Goal: Task Accomplishment & Management: Complete application form

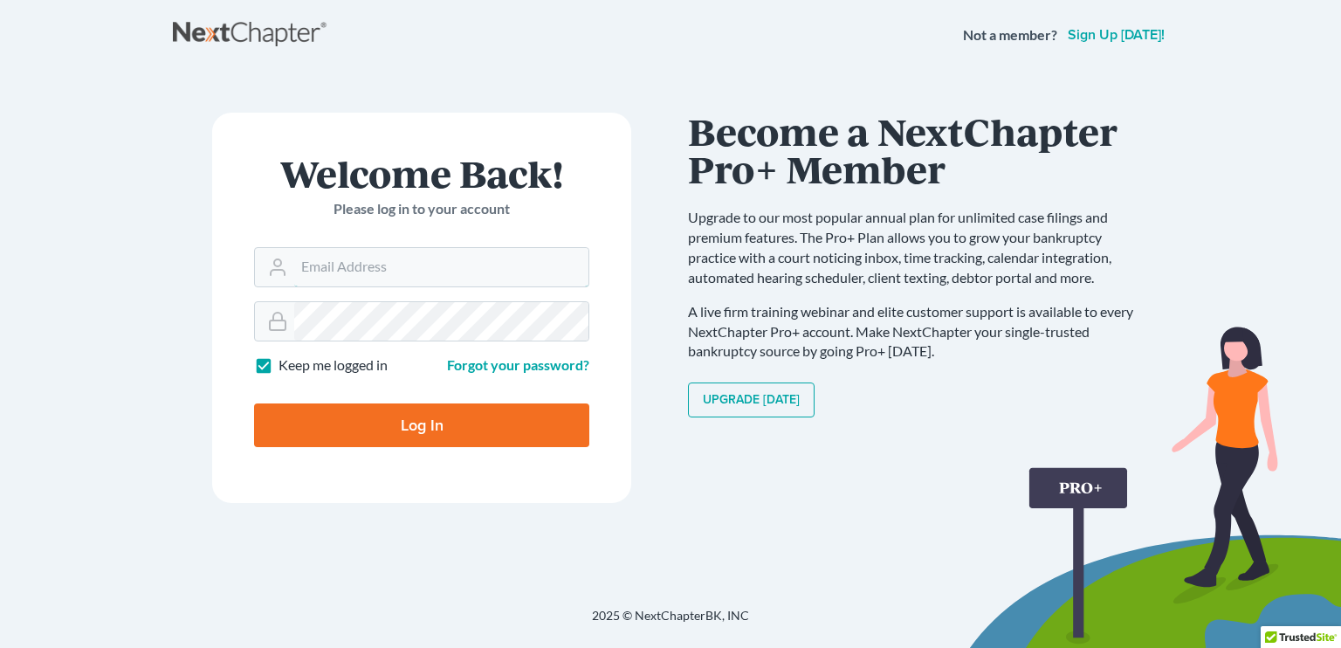
type input "[EMAIL_ADDRESS][DOMAIN_NAME]"
drag, startPoint x: 486, startPoint y: 425, endPoint x: 477, endPoint y: 420, distance: 10.9
click at [486, 423] on input "Log In" at bounding box center [421, 425] width 335 height 44
type input "Thinking..."
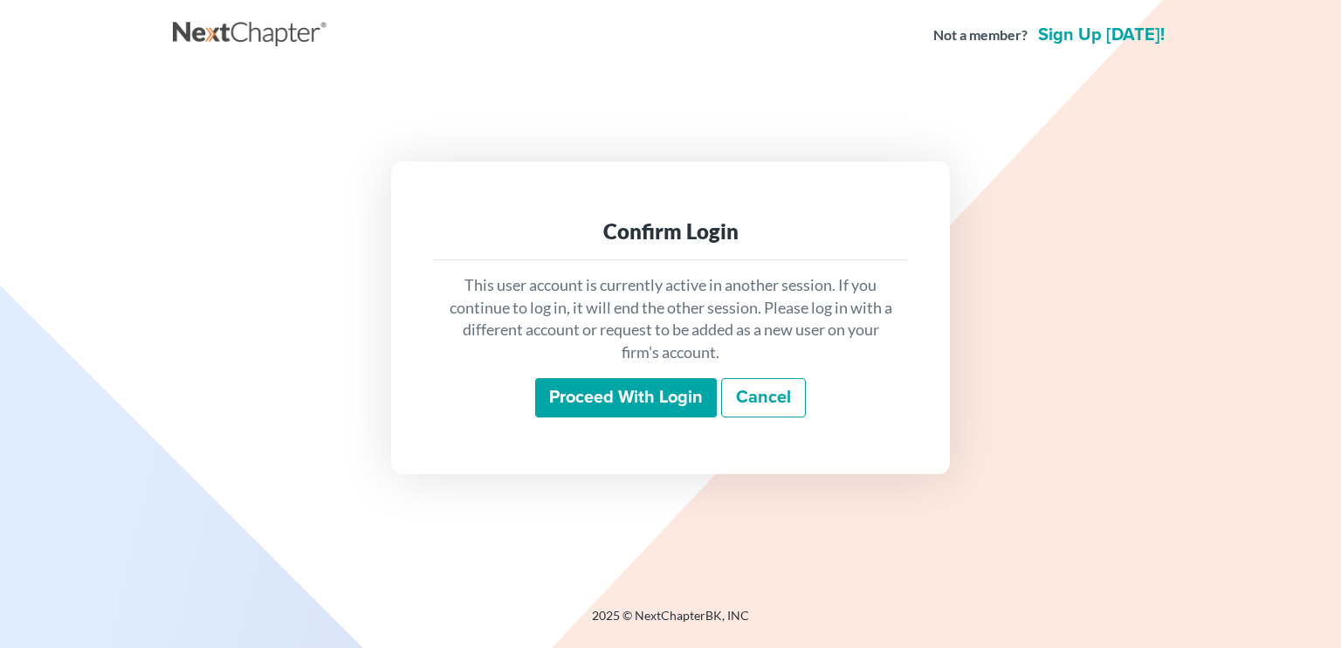
click at [589, 390] on input "Proceed with login" at bounding box center [626, 398] width 182 height 40
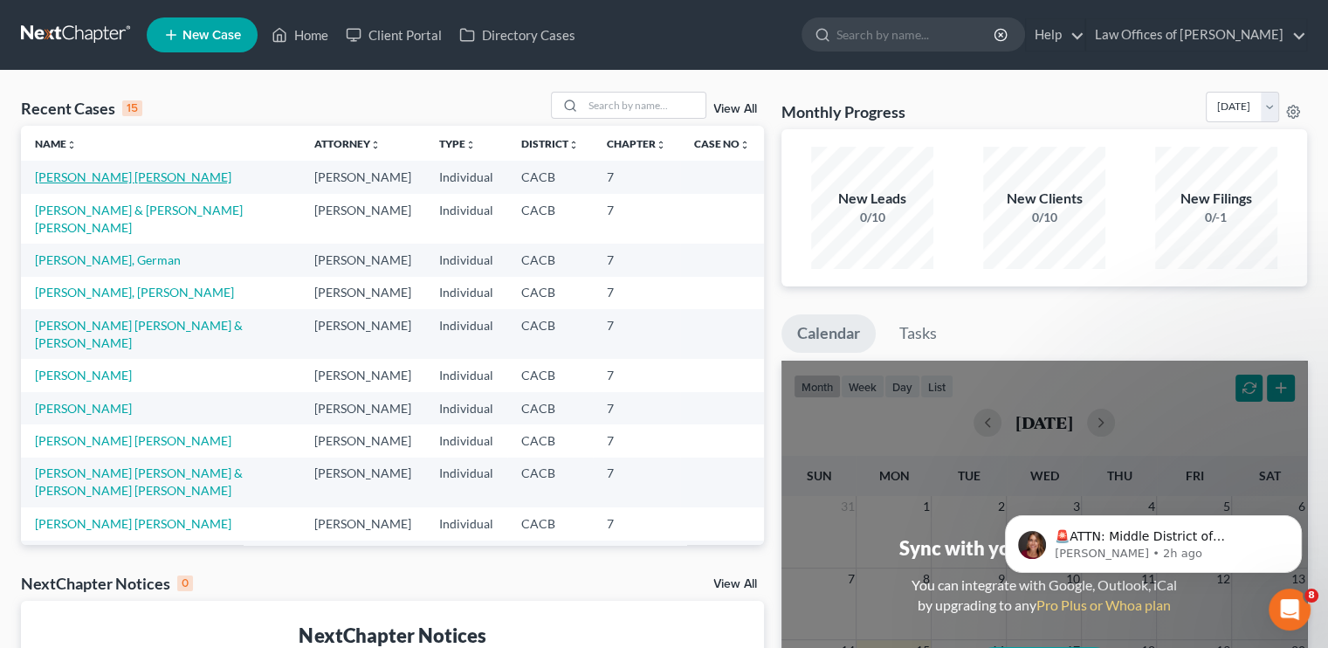
click at [114, 180] on link "Gonzalez Rodriguez, Juan" at bounding box center [133, 176] width 196 height 15
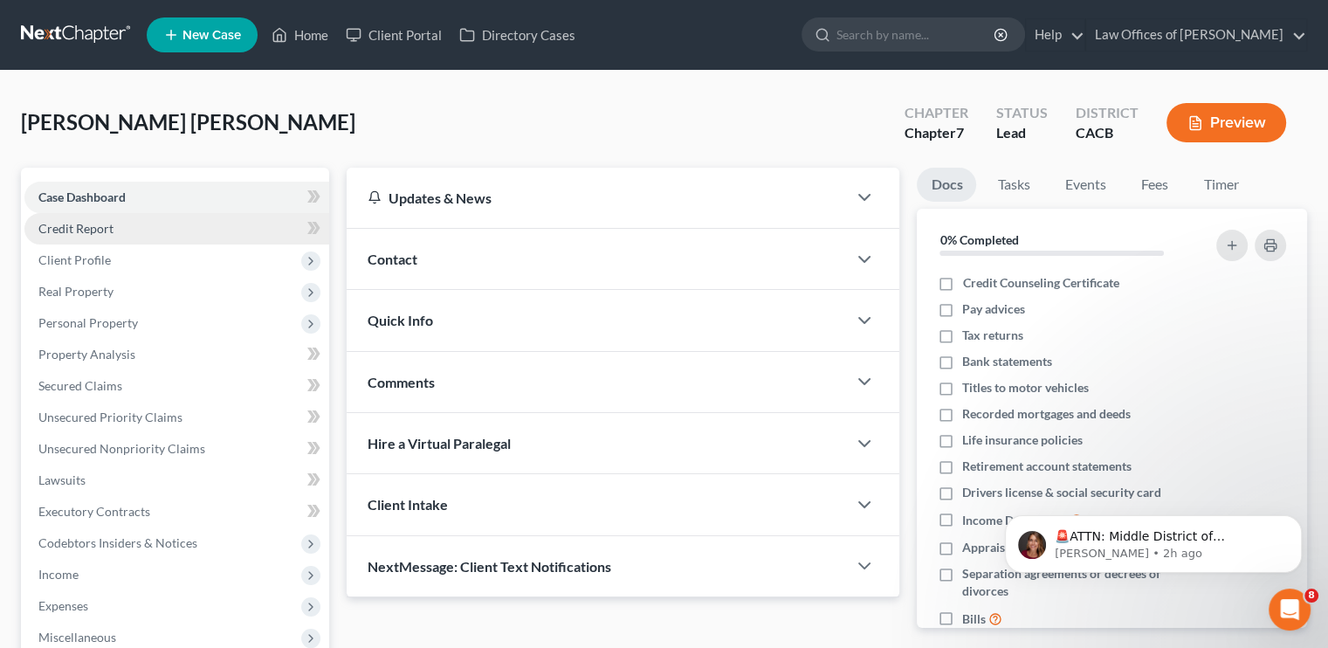
click at [77, 233] on span "Credit Report" at bounding box center [75, 228] width 75 height 15
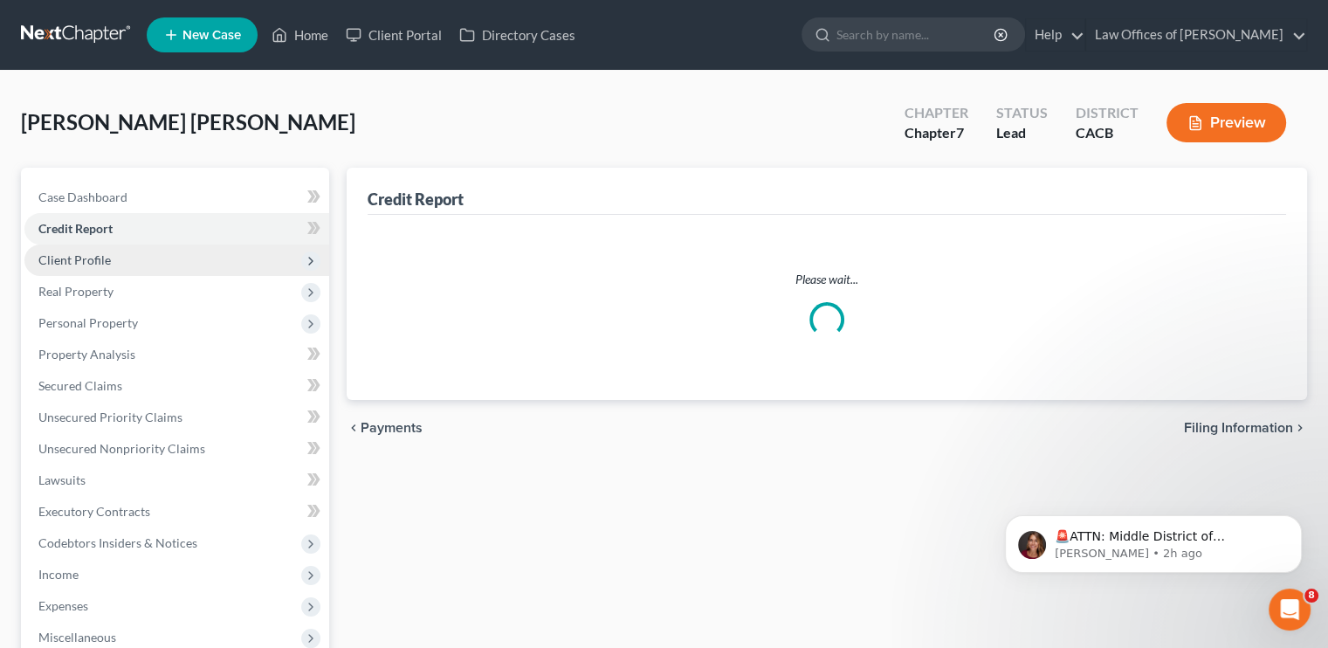
click at [95, 259] on span "Client Profile" at bounding box center [74, 259] width 72 height 15
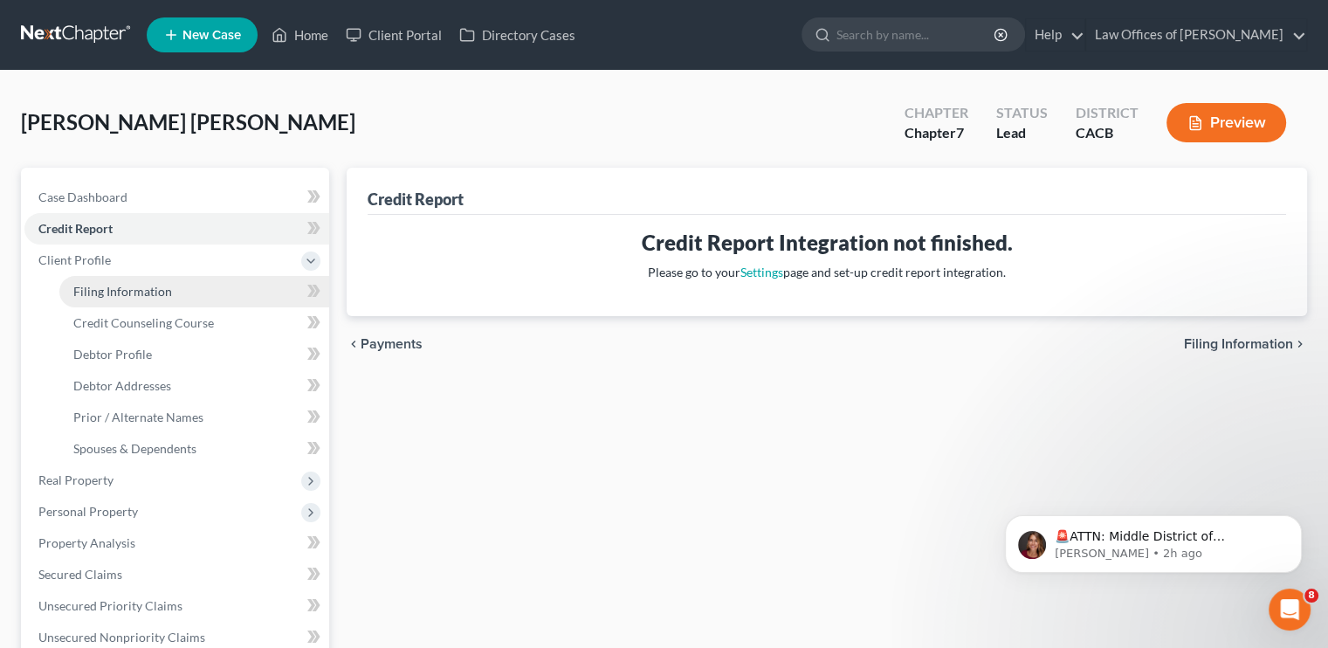
click at [124, 300] on link "Filing Information" at bounding box center [194, 291] width 270 height 31
select select "1"
select select "0"
select select "4"
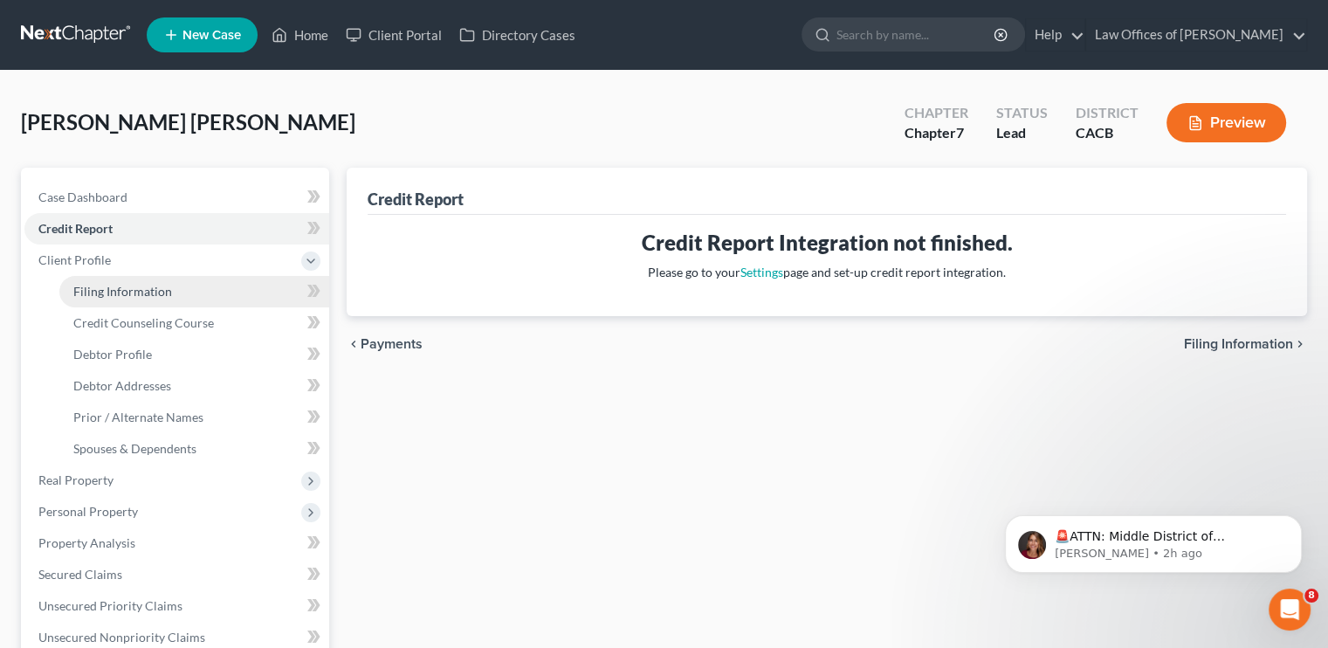
select select "0"
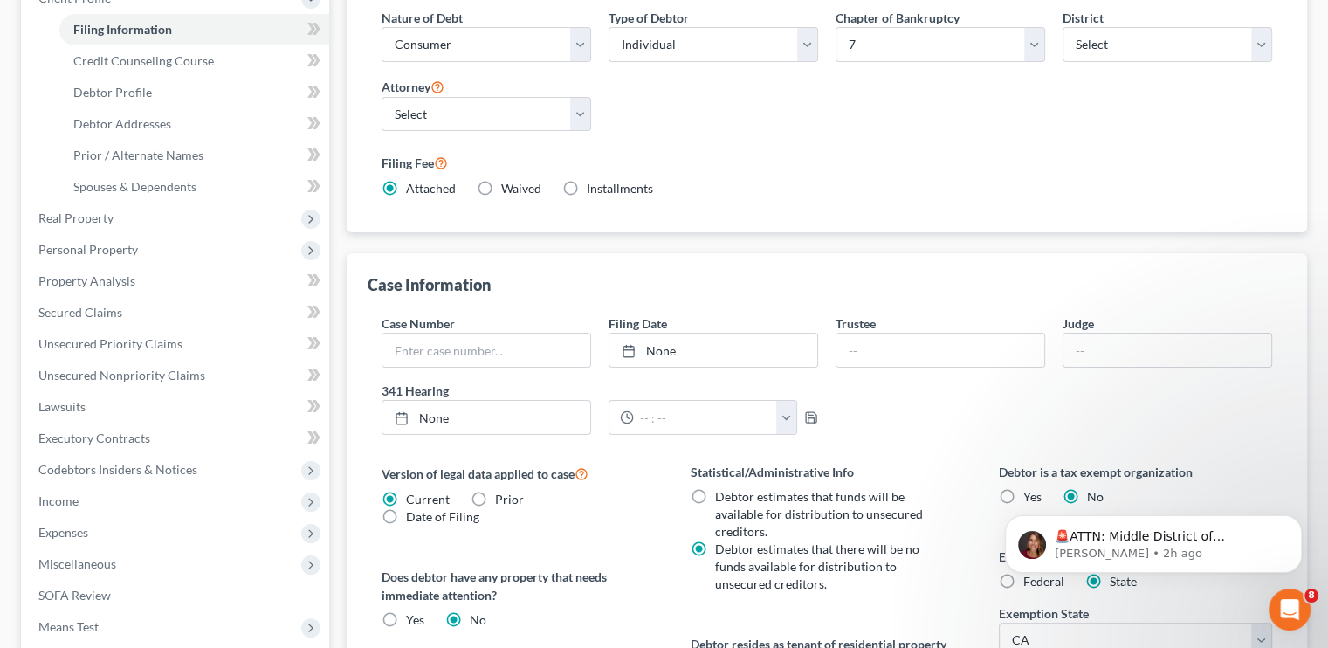
scroll to position [175, 0]
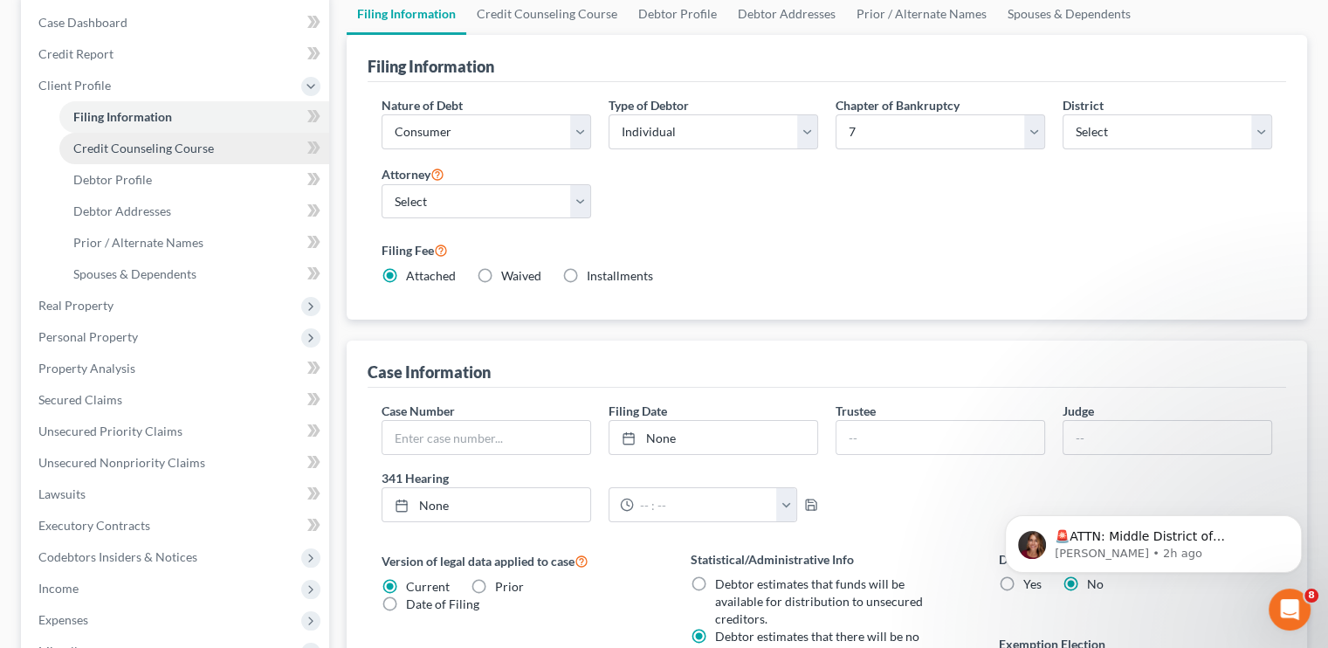
click at [89, 153] on span "Credit Counseling Course" at bounding box center [143, 148] width 141 height 15
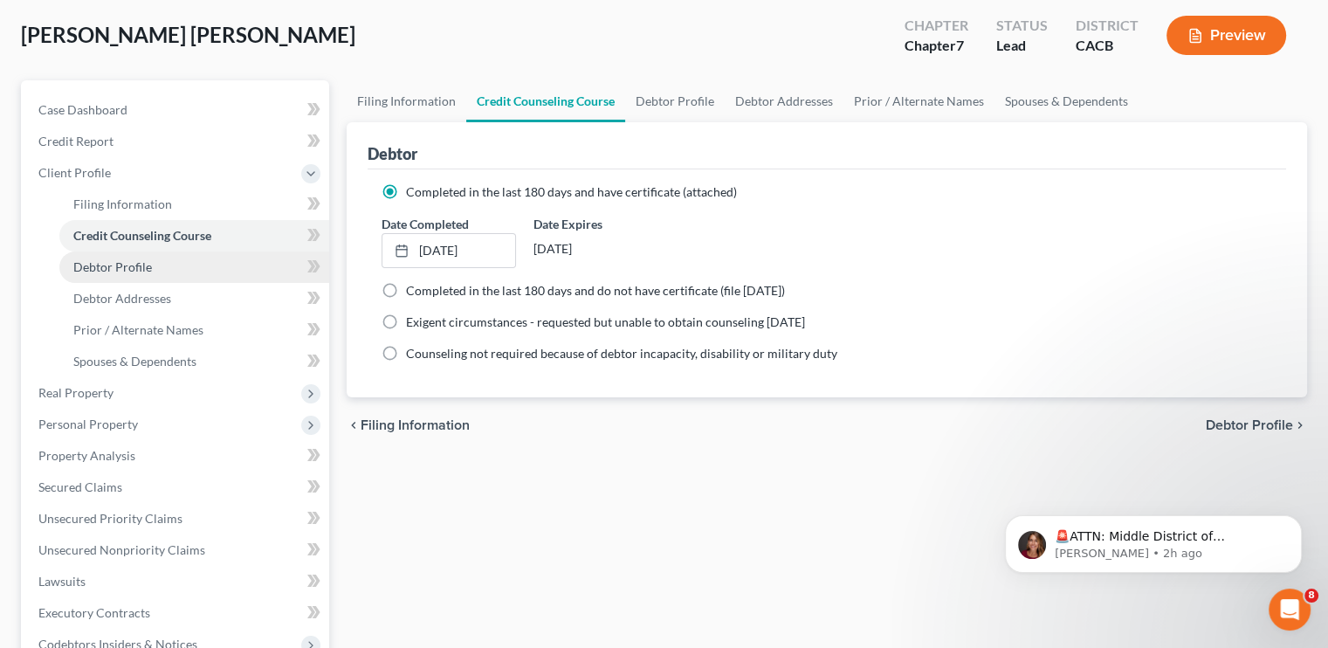
click at [112, 266] on span "Debtor Profile" at bounding box center [112, 266] width 79 height 15
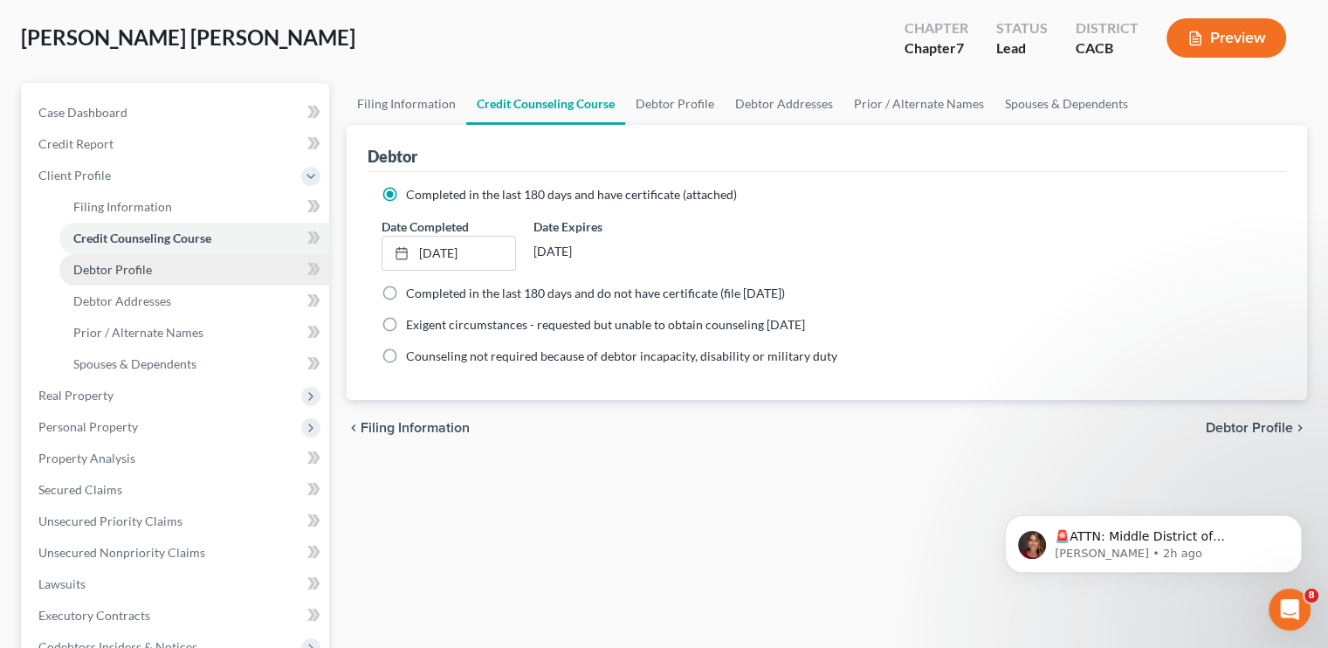
select select "3"
select select "0"
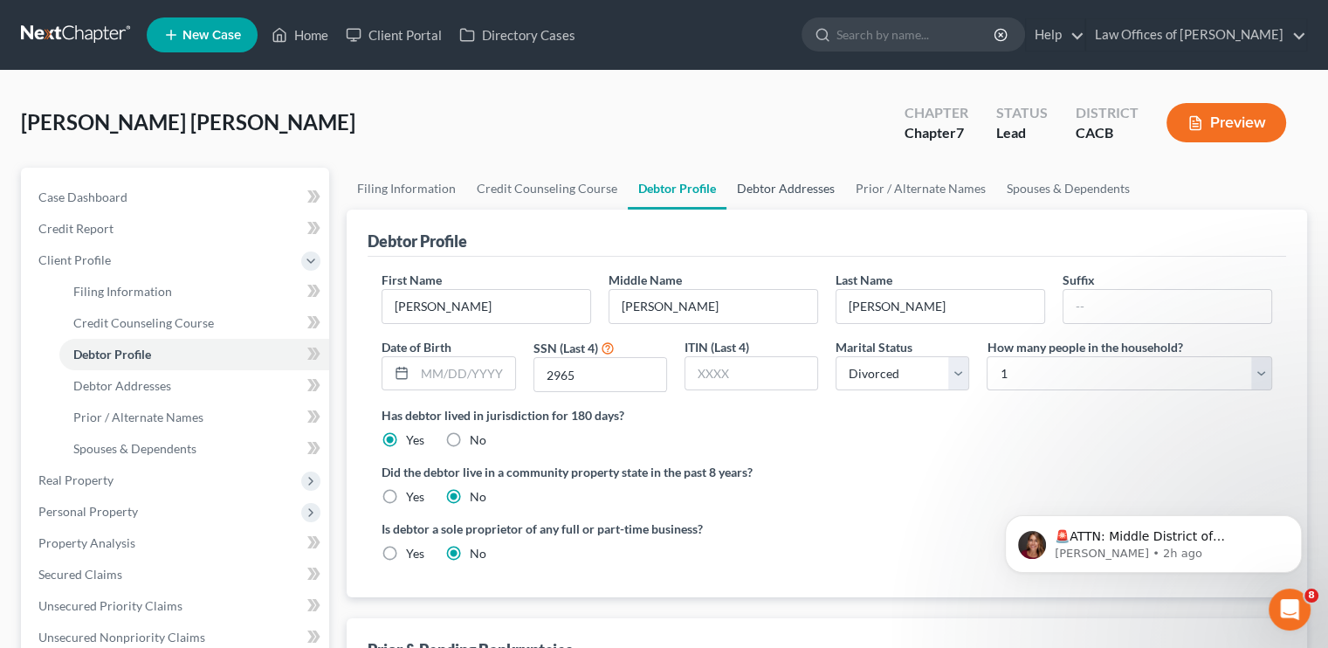
click at [811, 190] on link "Debtor Addresses" at bounding box center [786, 189] width 119 height 42
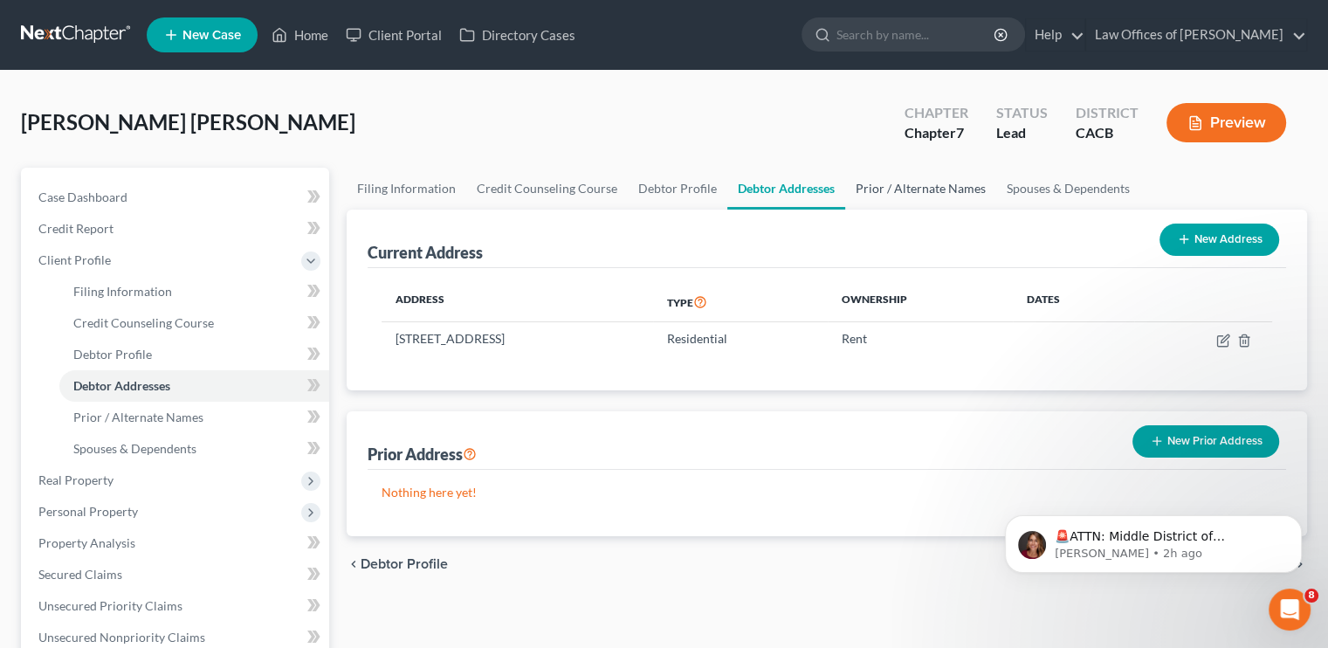
click at [904, 189] on link "Prior / Alternate Names" at bounding box center [920, 189] width 151 height 42
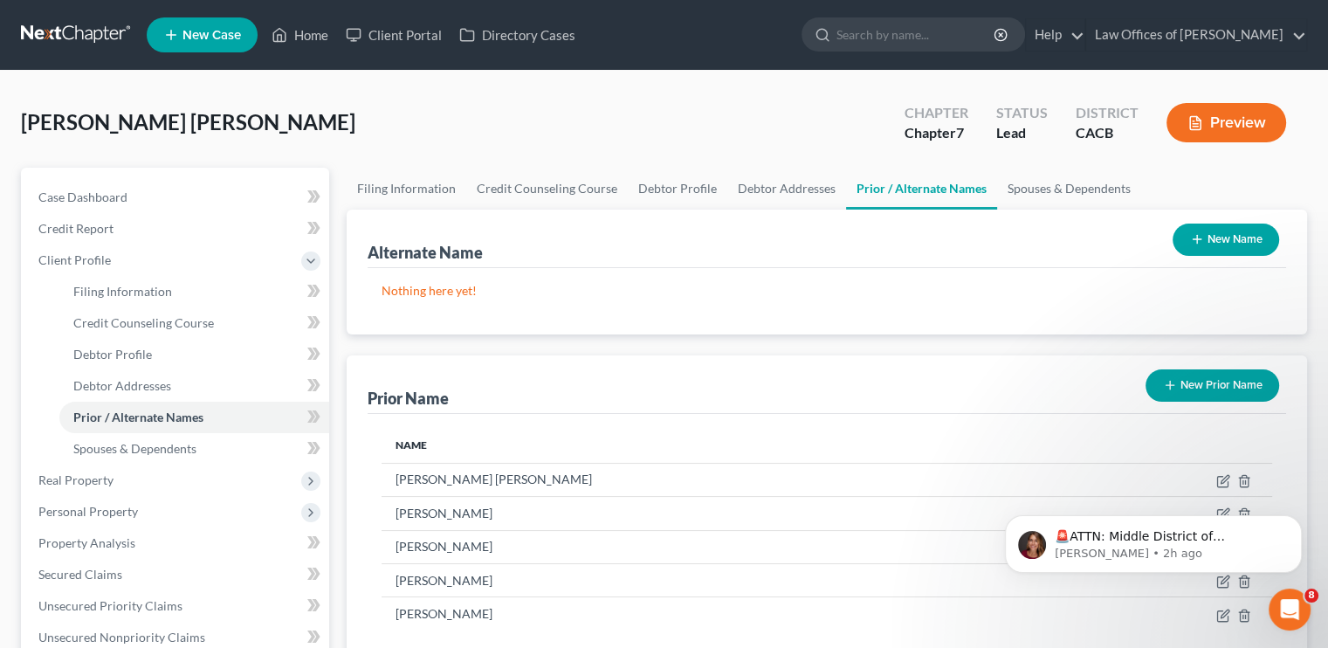
click at [217, 22] on link "New Case" at bounding box center [202, 34] width 111 height 35
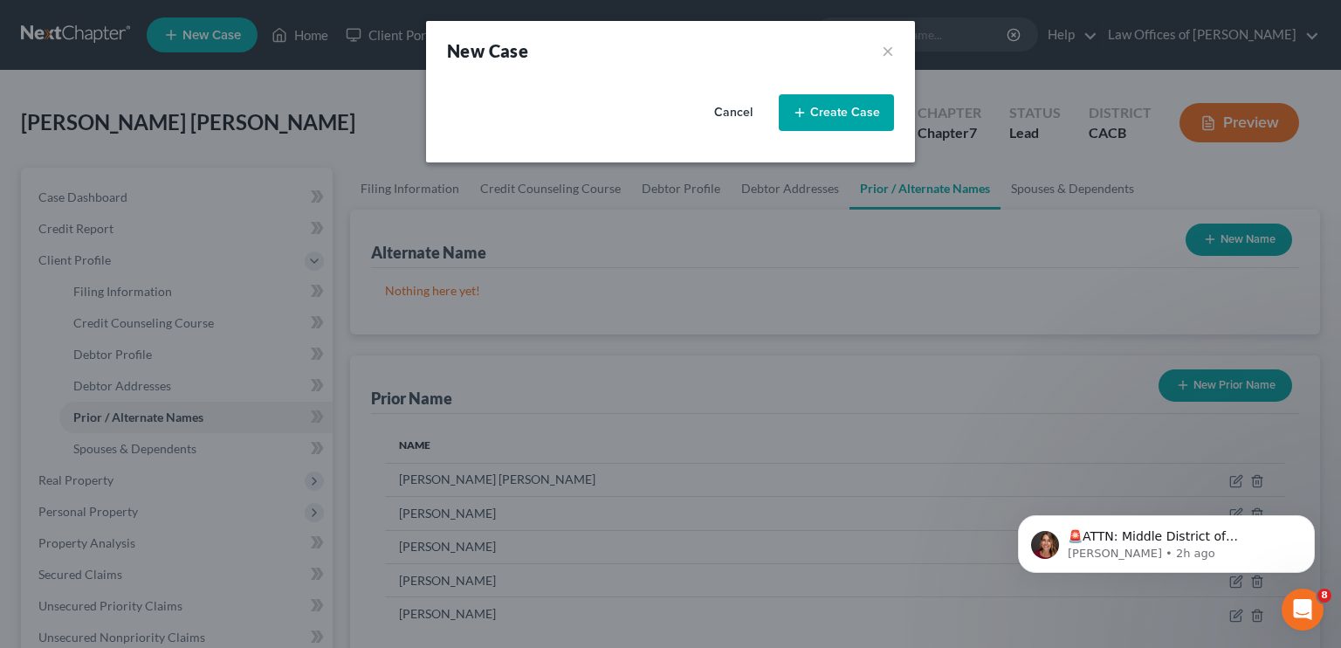
select select "7"
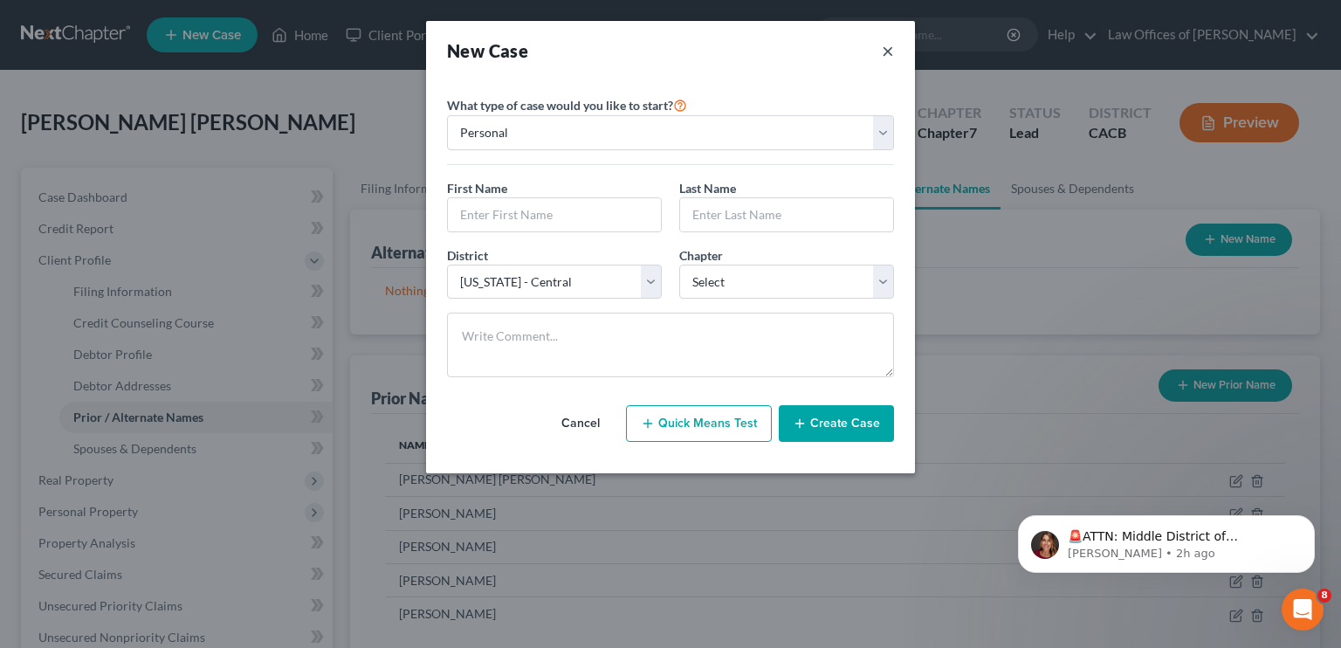
click at [886, 52] on button "×" at bounding box center [888, 50] width 12 height 24
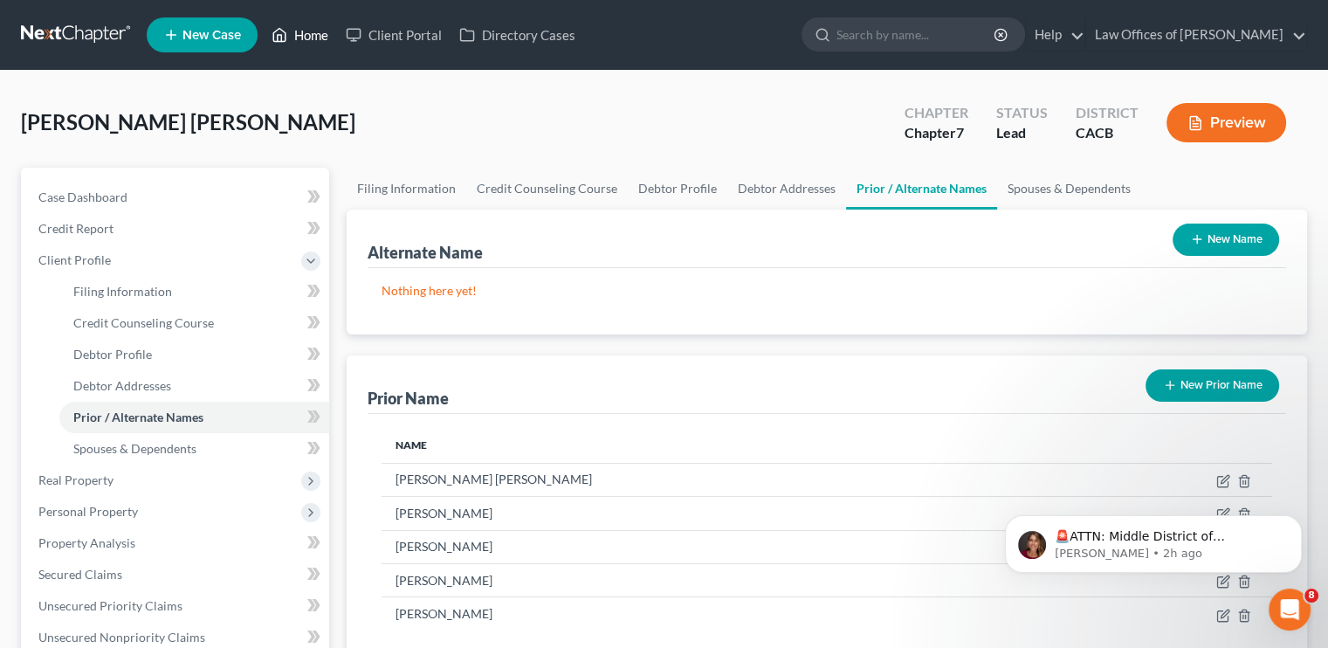
click at [295, 33] on link "Home" at bounding box center [300, 34] width 74 height 31
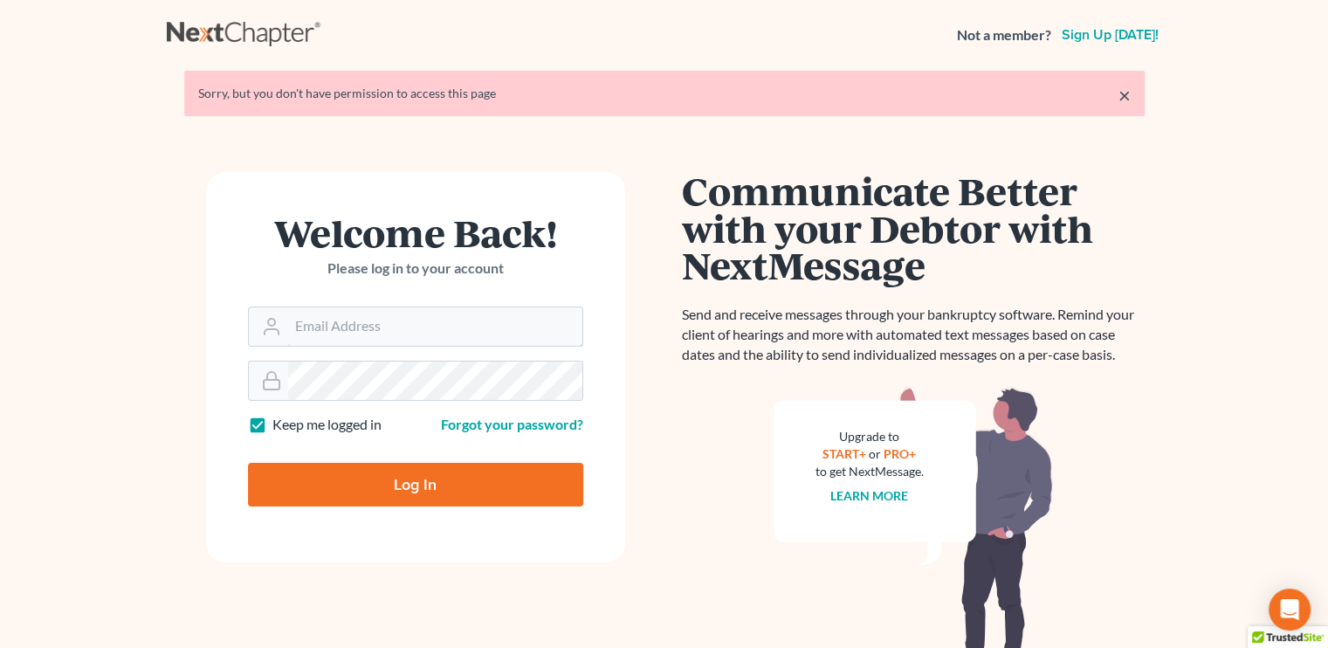
type input "[EMAIL_ADDRESS][DOMAIN_NAME]"
click at [404, 474] on input "Log In" at bounding box center [415, 485] width 335 height 44
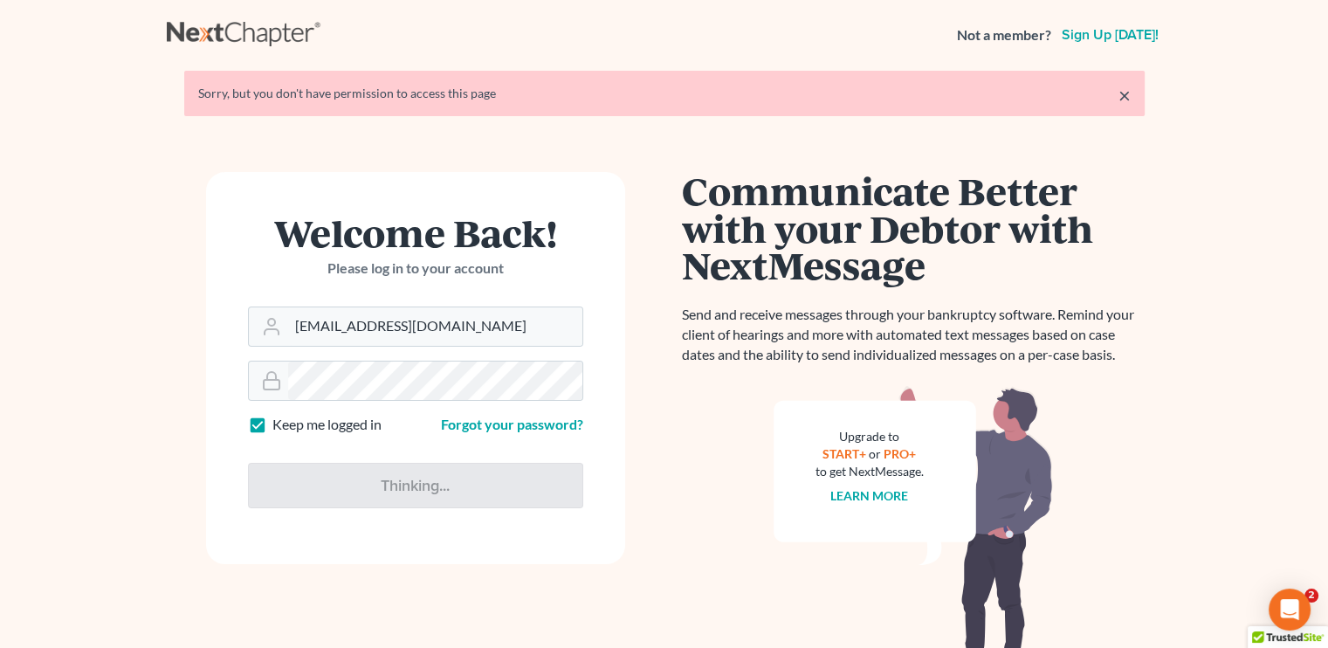
type input "Thinking..."
